Goal: Entertainment & Leisure: Browse casually

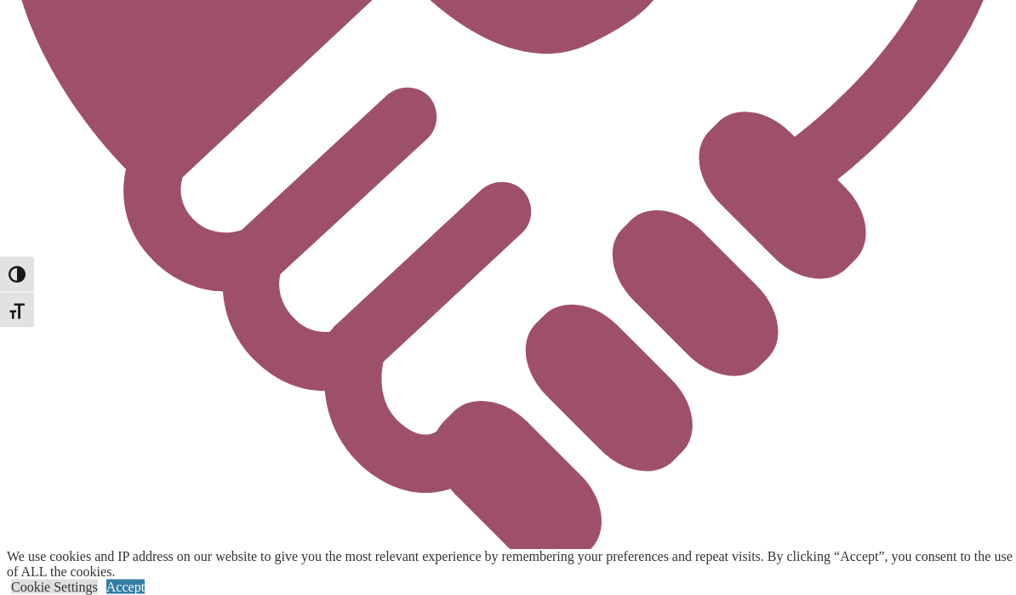
scroll to position [2769, 0]
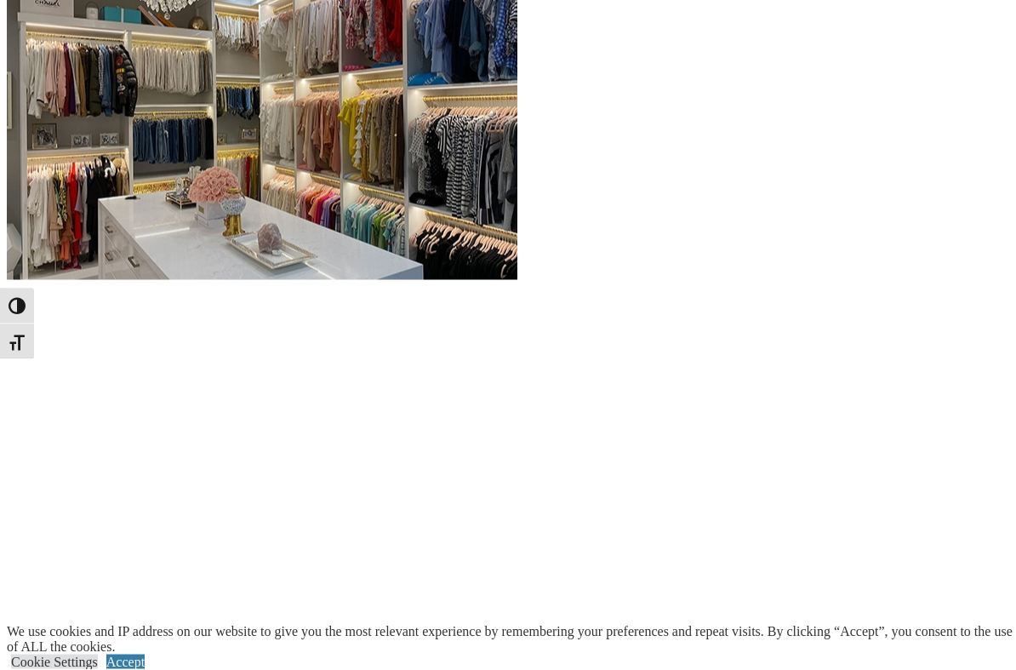
scroll to position [1765, 0]
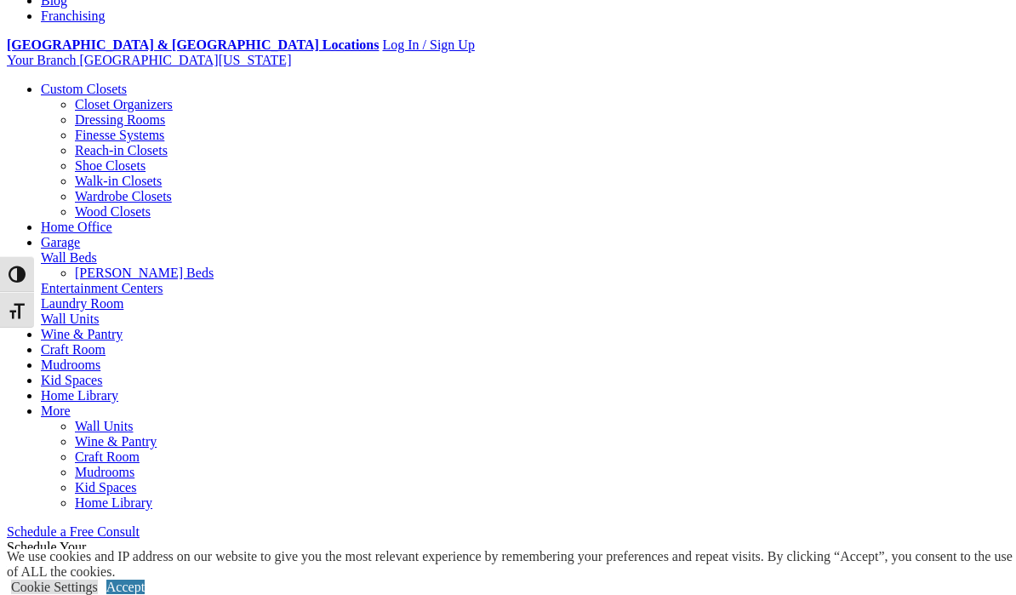
scroll to position [544, 0]
